Goal: Information Seeking & Learning: Find specific fact

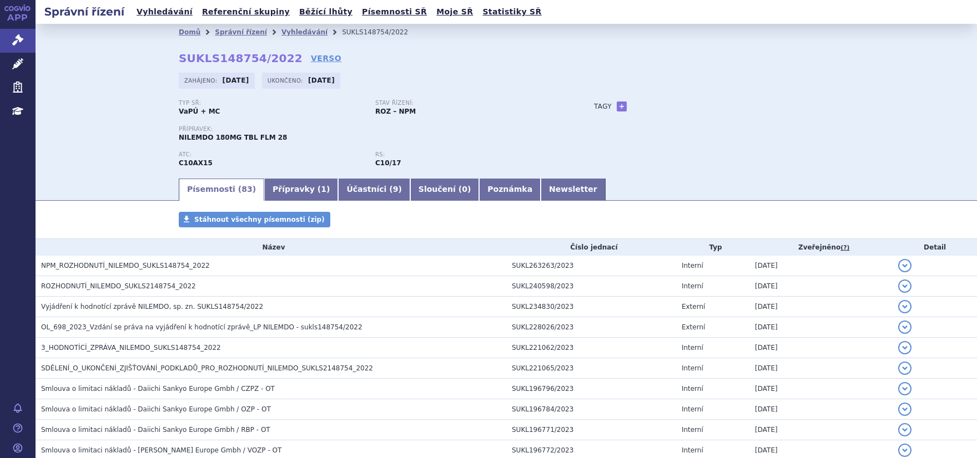
scroll to position [1034, 0]
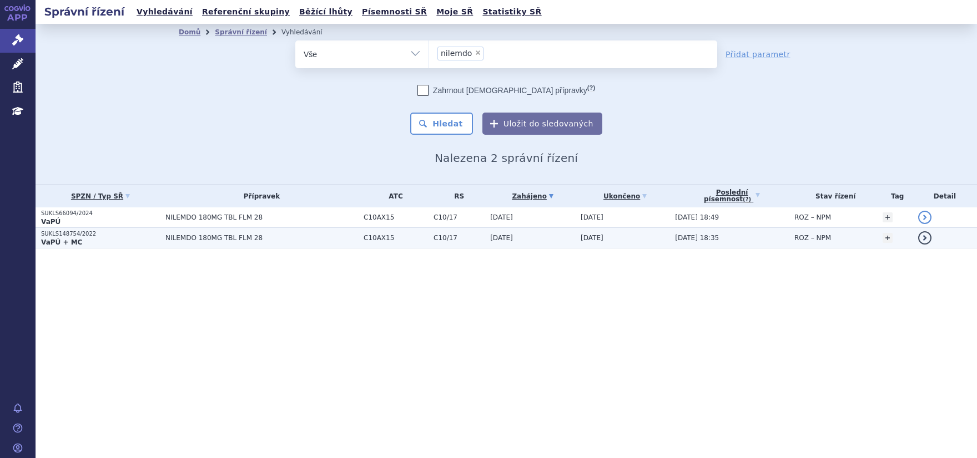
click at [75, 236] on p "SUKLS148754/2022" at bounding box center [100, 234] width 119 height 8
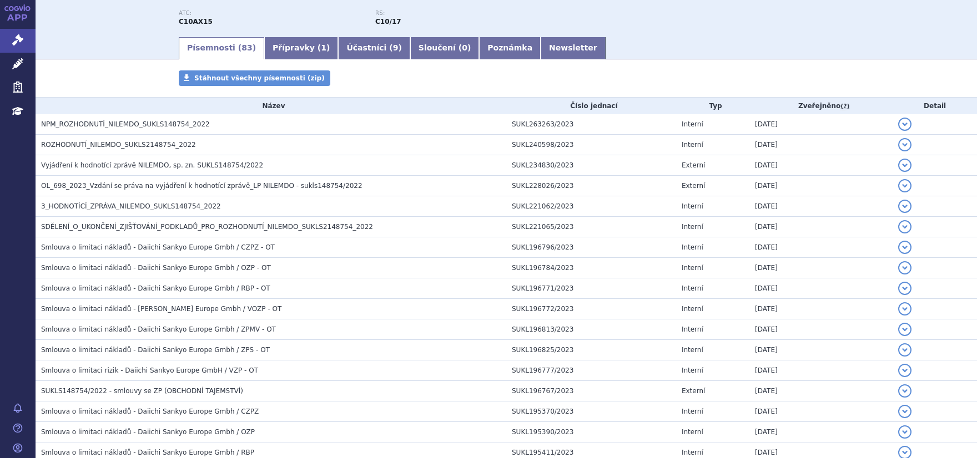
scroll to position [140, 0]
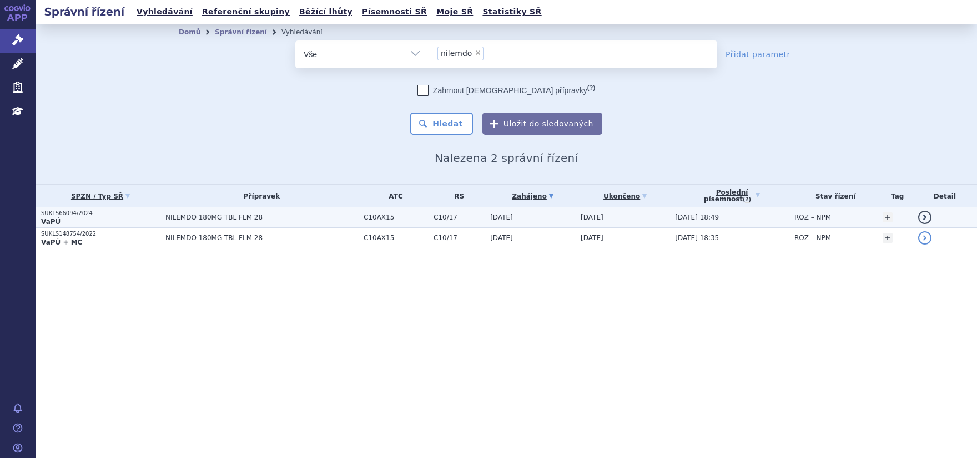
click at [68, 213] on p "SUKLS66094/2024" at bounding box center [100, 214] width 119 height 8
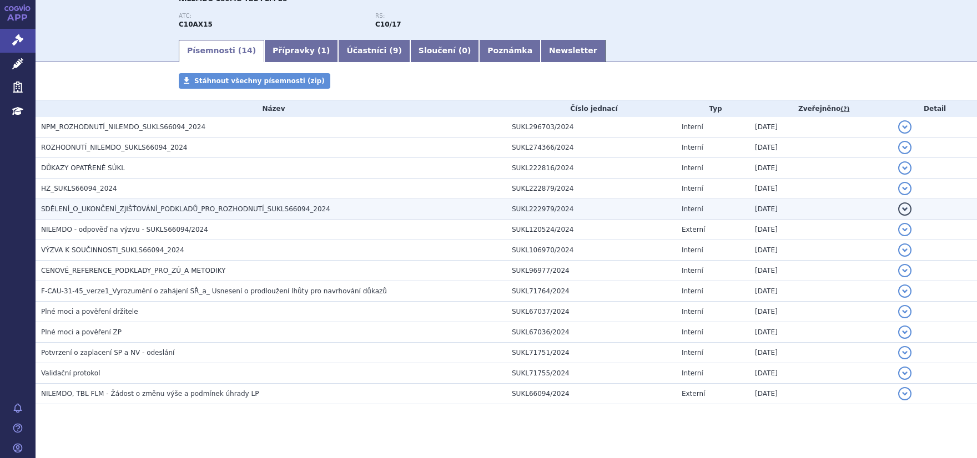
scroll to position [140, 0]
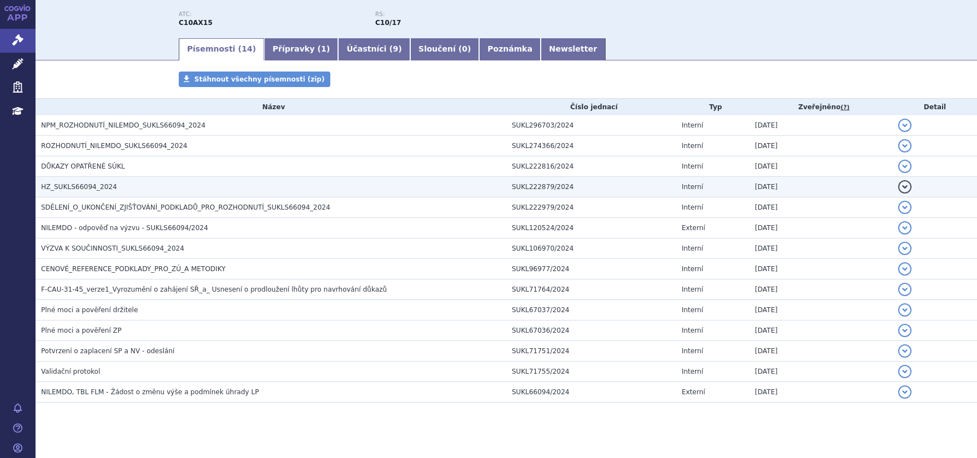
click at [57, 178] on td "HZ_SUKLS66094_2024" at bounding box center [271, 187] width 471 height 21
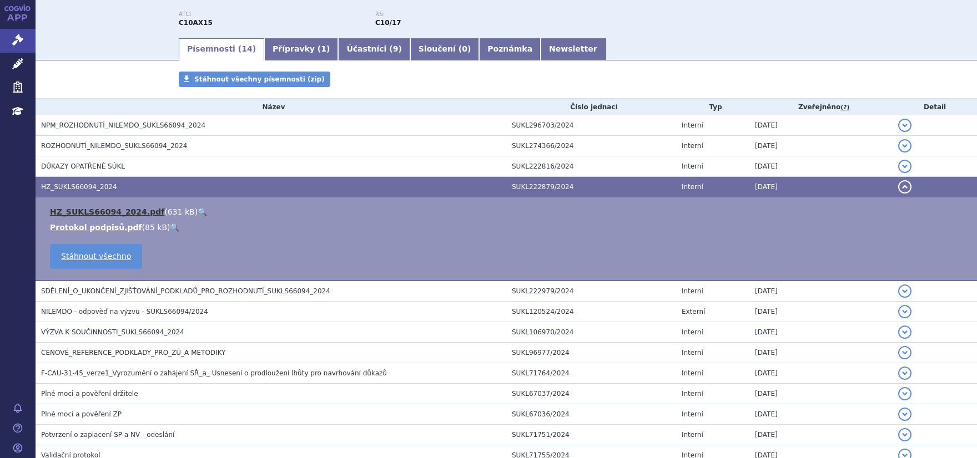
click at [79, 211] on link "HZ_SUKLS66094_2024.pdf" at bounding box center [107, 212] width 114 height 9
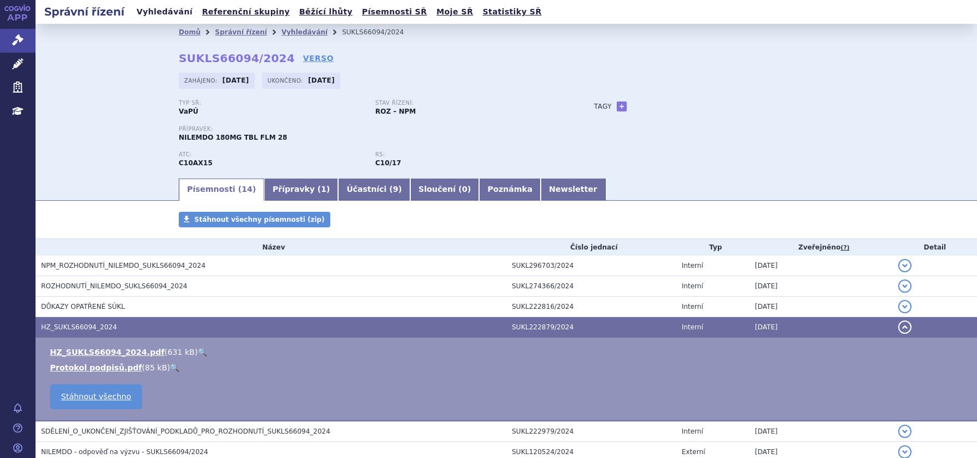
click at [156, 16] on link "Vyhledávání" at bounding box center [164, 11] width 63 height 15
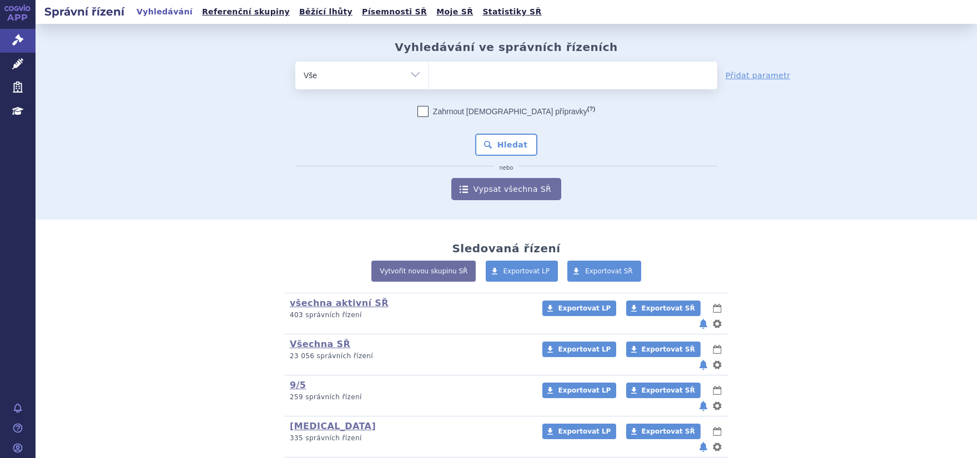
click at [440, 88] on span at bounding box center [573, 76] width 288 height 28
click at [429, 88] on select at bounding box center [428, 75] width 1 height 28
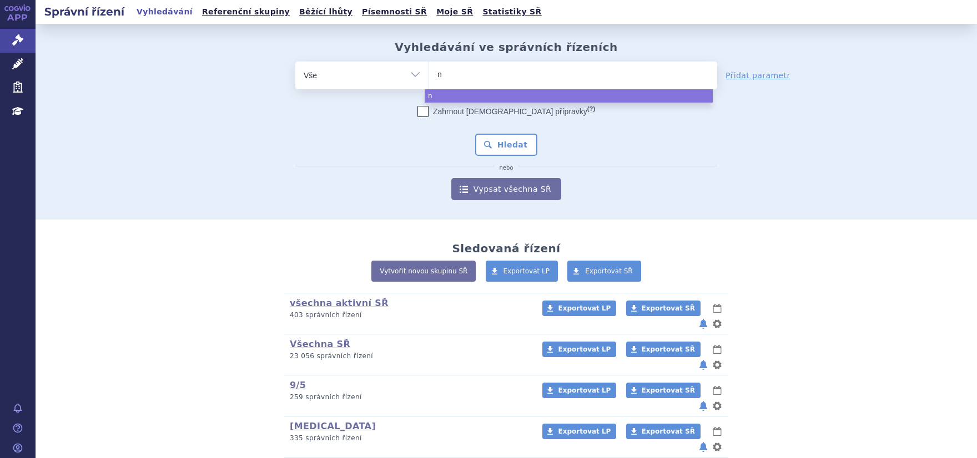
type input "nu"
type input "nus"
type input "nust"
type input "nuste"
type input "nusten"
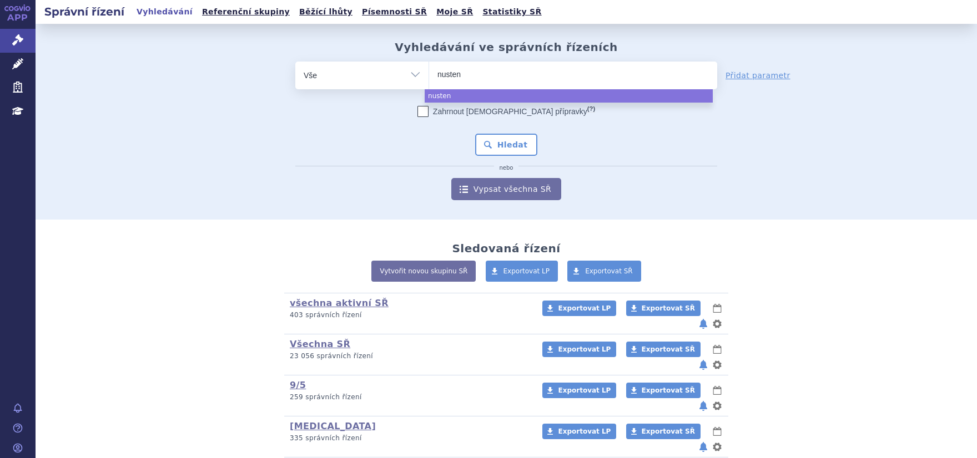
type input "nustend"
type input "nustendi"
select select "nustendi"
click at [495, 139] on button "Hledat" at bounding box center [506, 145] width 63 height 22
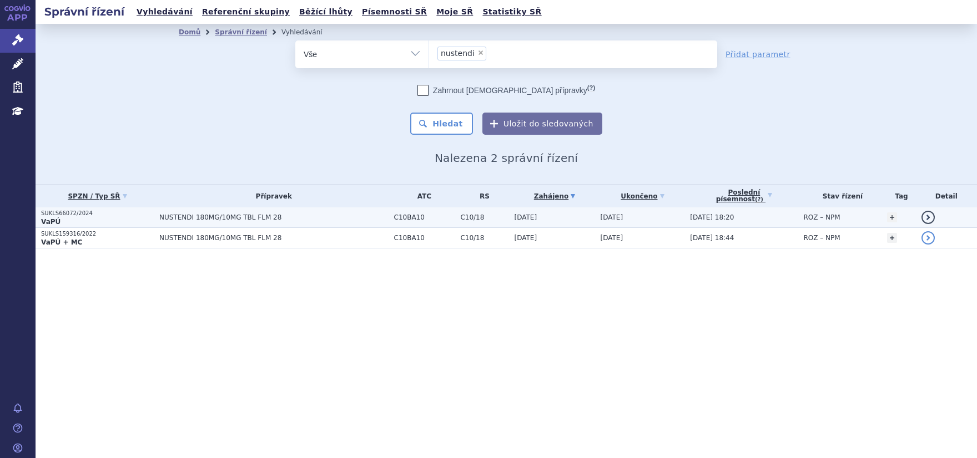
click at [69, 224] on p "VaPÚ" at bounding box center [97, 222] width 113 height 9
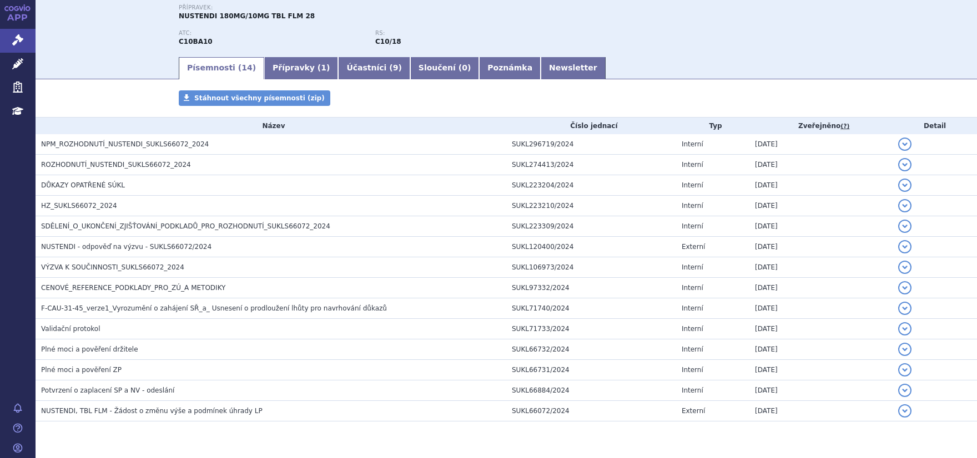
scroll to position [151, 0]
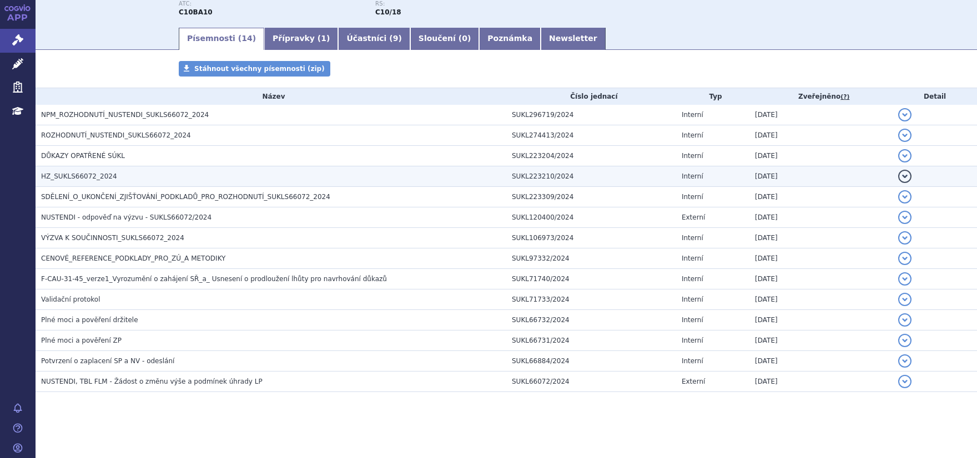
click at [79, 184] on td "HZ_SUKLS66072_2024" at bounding box center [271, 176] width 471 height 21
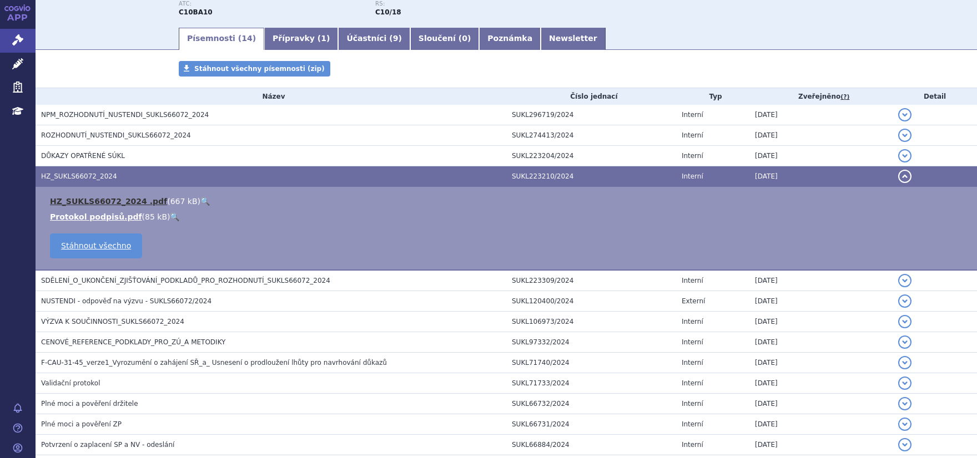
click at [89, 200] on link "HZ_SUKLS66072_2024 .pdf" at bounding box center [108, 201] width 117 height 9
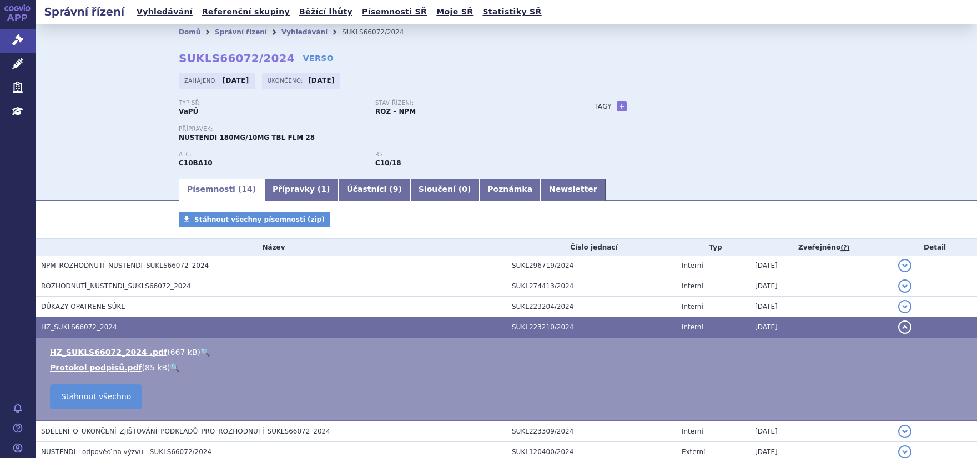
click at [145, 2] on ul "Vyhledávání Referenční skupiny Běžící lhůty Písemnosti SŘ Moje SŘ Statistiky SŘ" at bounding box center [339, 12] width 412 height 24
click at [157, 21] on ul "Vyhledávání Referenční skupiny Běžící lhůty Písemnosti SŘ Moje SŘ Statistiky SŘ" at bounding box center [339, 12] width 412 height 24
click at [156, 16] on link "Vyhledávání" at bounding box center [164, 11] width 63 height 15
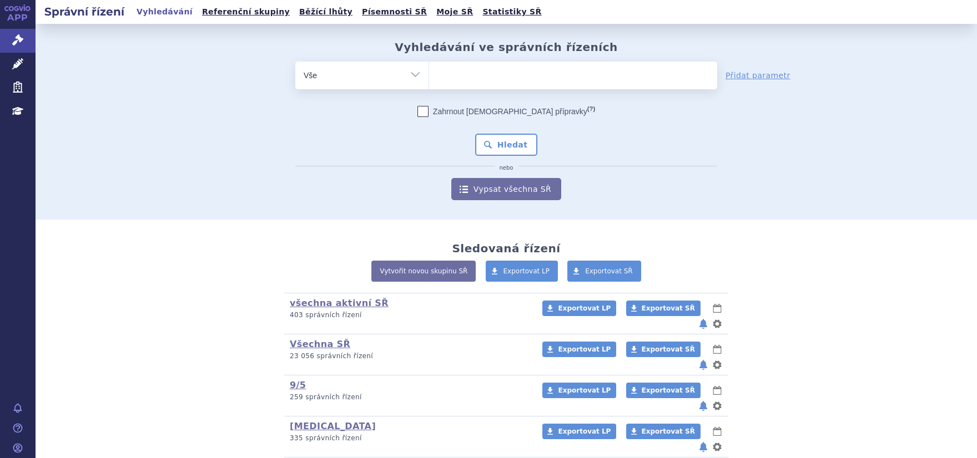
click at [474, 84] on ul at bounding box center [573, 73] width 288 height 23
click at [429, 84] on select at bounding box center [428, 75] width 1 height 28
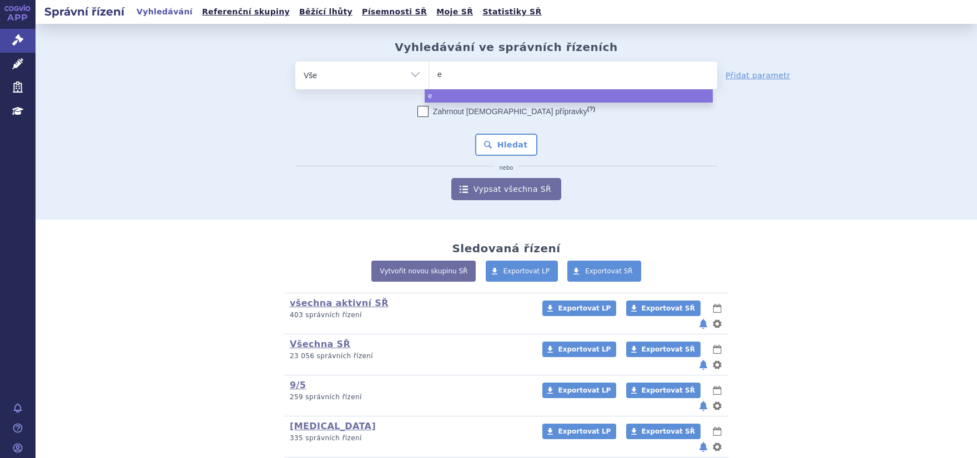
type input "ez"
type input "eze"
type input "ezet"
select select "ezet"
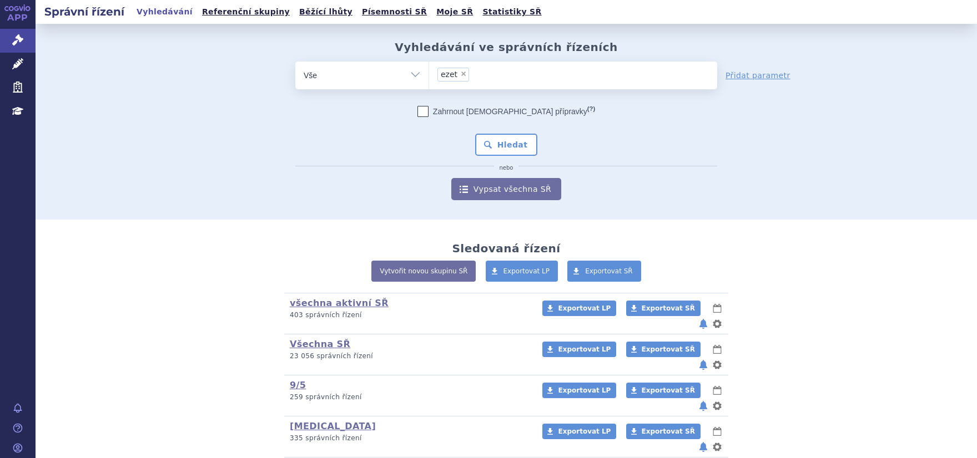
click at [368, 72] on select "Vše Spisová značka Typ SŘ Přípravek/SUKL kód Účastník/Držitel" at bounding box center [361, 74] width 133 height 25
click at [295, 62] on select "Vše Spisová značka Typ SŘ Přípravek/SUKL kód Účastník/Držitel" at bounding box center [361, 74] width 133 height 25
select select "filter-atc-group"
click option "ATC/Aktivní látka" at bounding box center [0, 0] width 0 height 0
click at [447, 65] on ul at bounding box center [573, 73] width 288 height 23
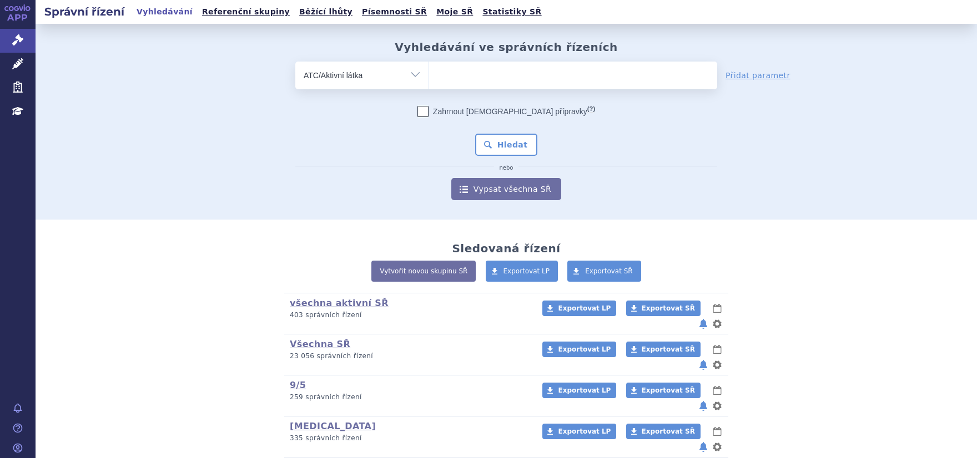
click at [429, 65] on select at bounding box center [428, 75] width 1 height 28
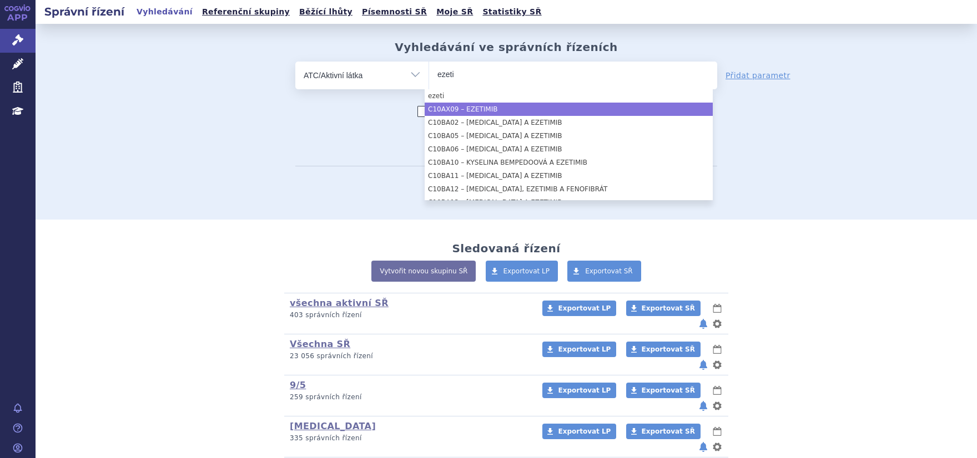
type input "ezeti"
select select "C10AX09"
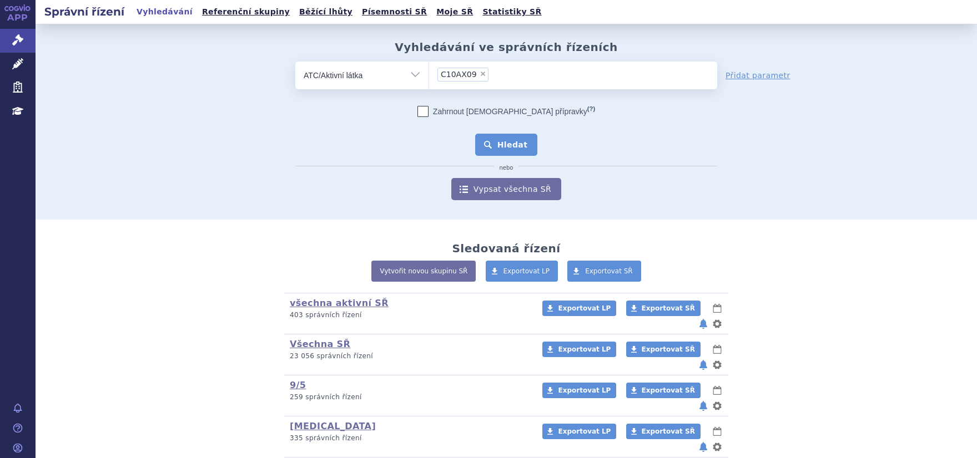
click at [494, 145] on button "Hledat" at bounding box center [506, 145] width 63 height 22
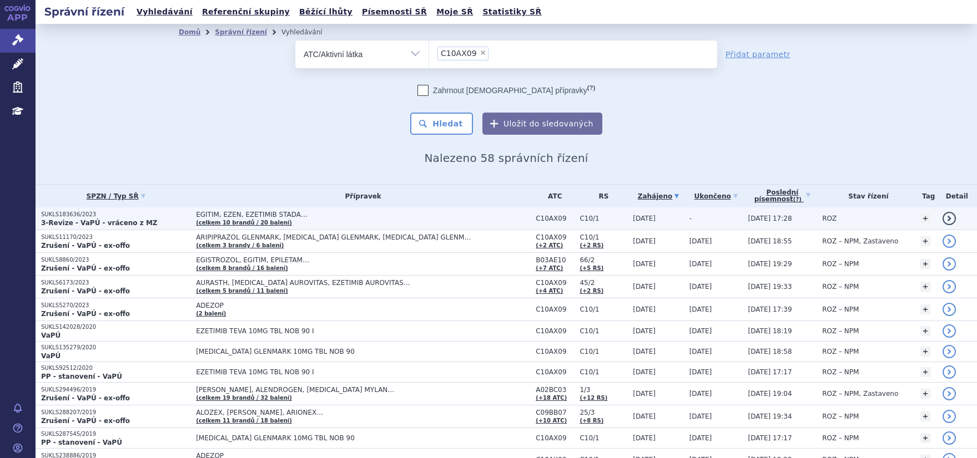
click at [58, 216] on p "SUKLS183636/2023" at bounding box center [115, 215] width 149 height 8
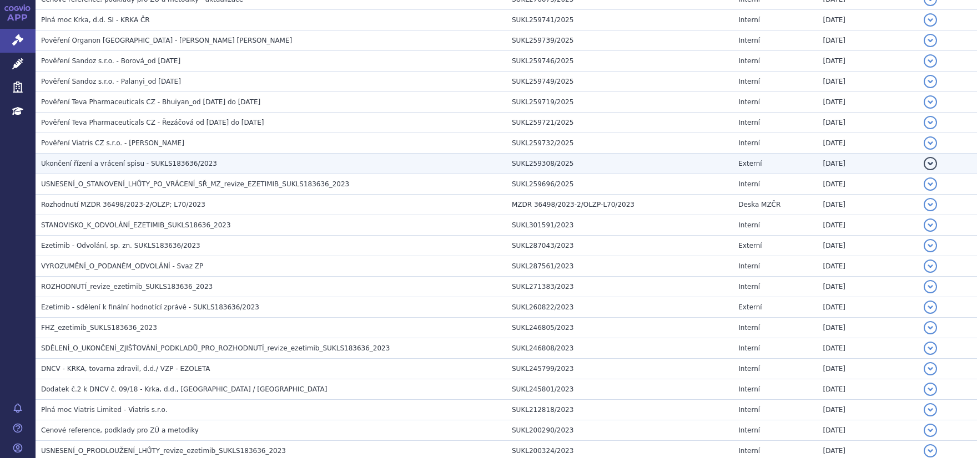
scroll to position [307, 0]
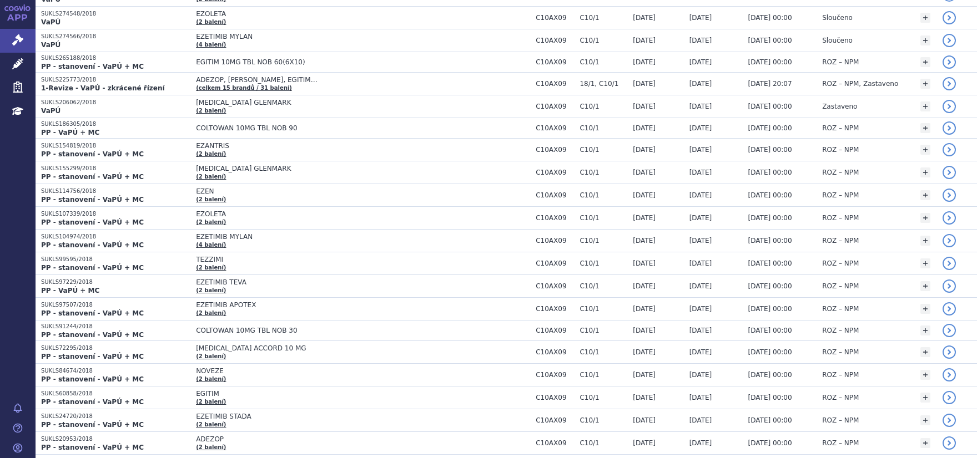
scroll to position [798, 0]
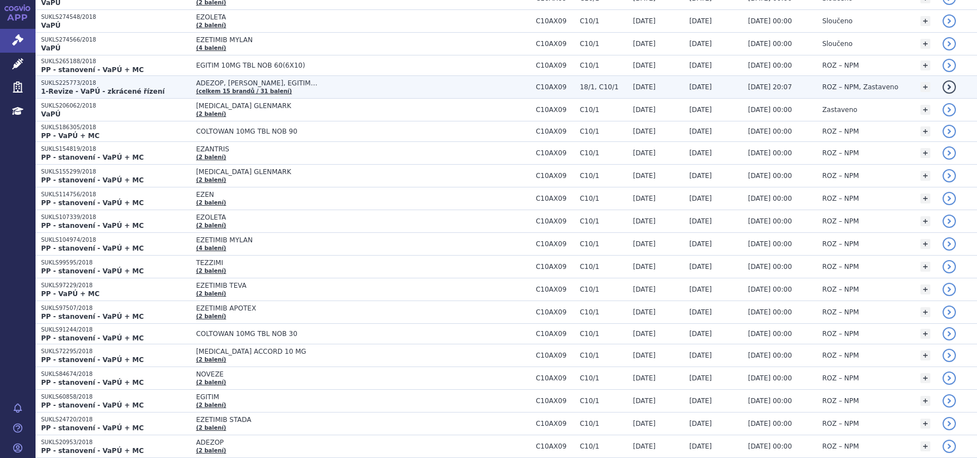
click at [63, 83] on p "SUKLS225773/2018" at bounding box center [115, 83] width 149 height 8
